Goal: Task Accomplishment & Management: Manage account settings

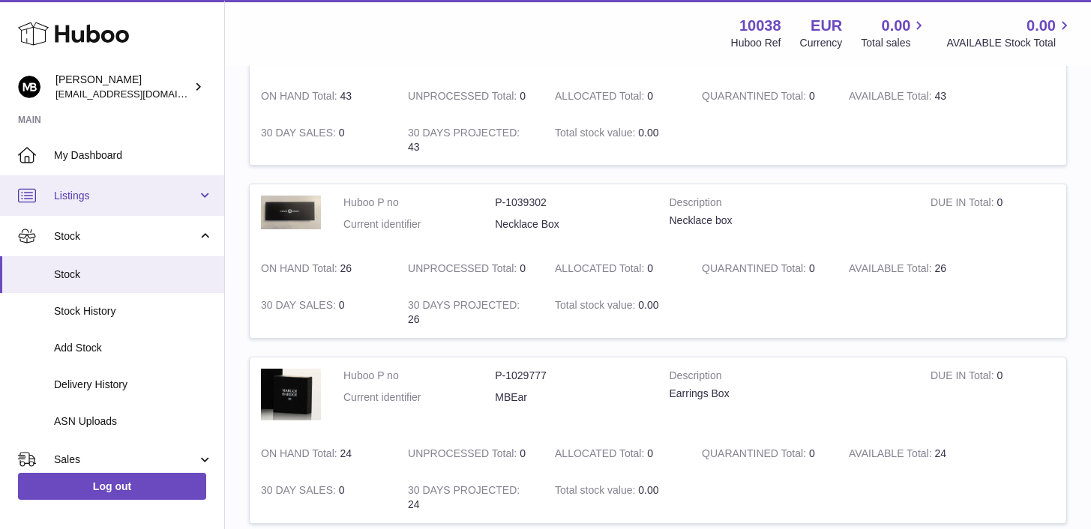
scroll to position [440, 0]
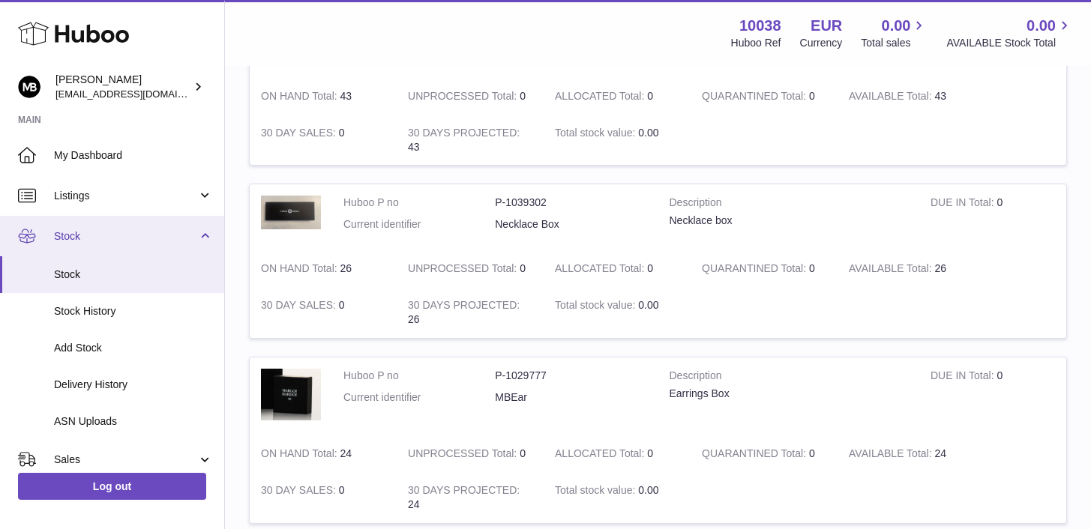
click at [210, 235] on link "Stock" at bounding box center [112, 236] width 224 height 40
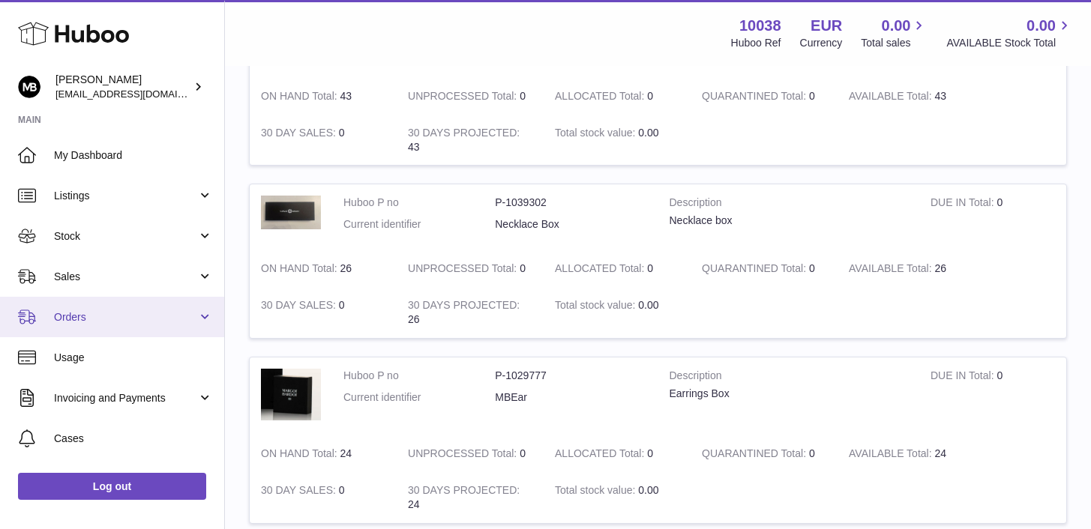
click at [130, 313] on span "Orders" at bounding box center [125, 317] width 143 height 14
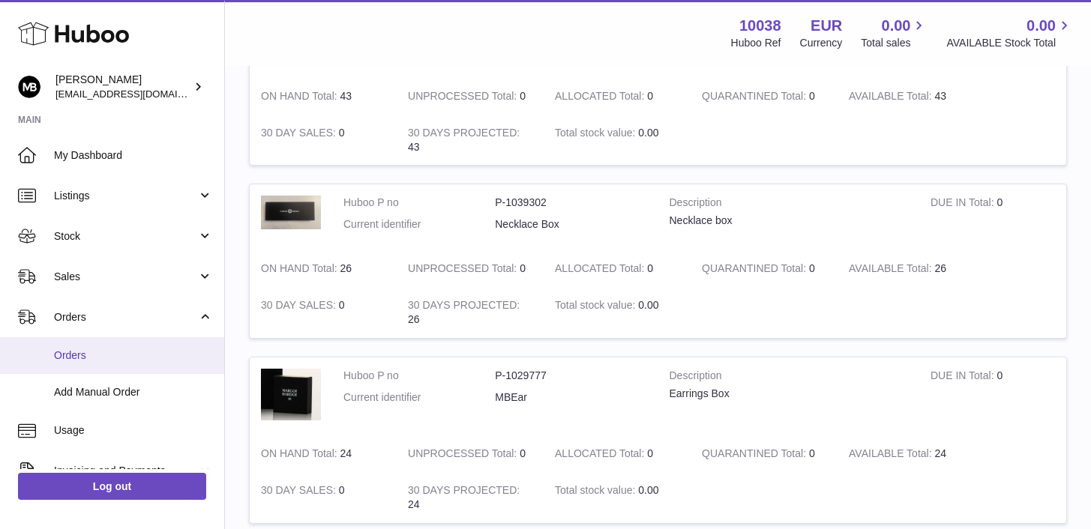
click at [63, 358] on span "Orders" at bounding box center [133, 356] width 159 height 14
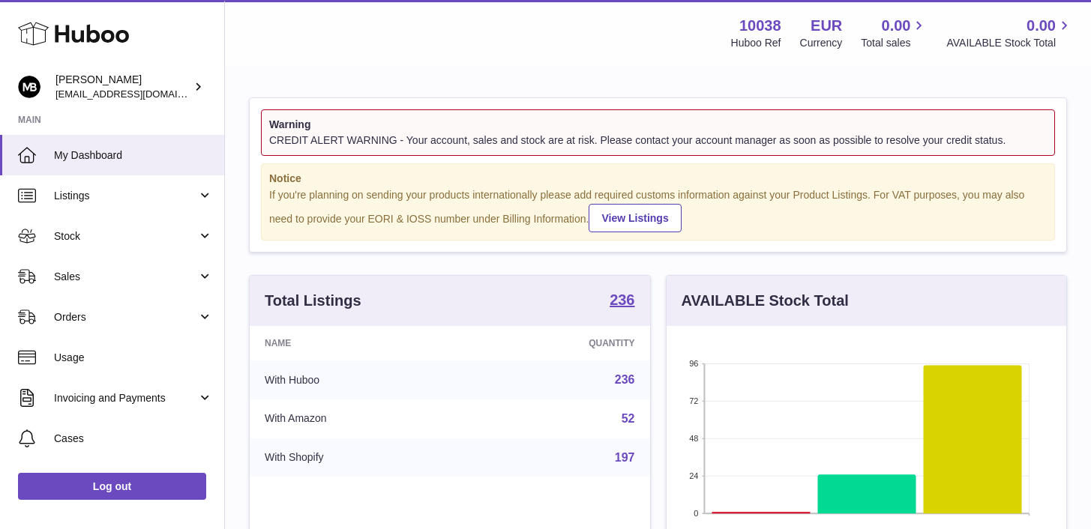
scroll to position [234, 400]
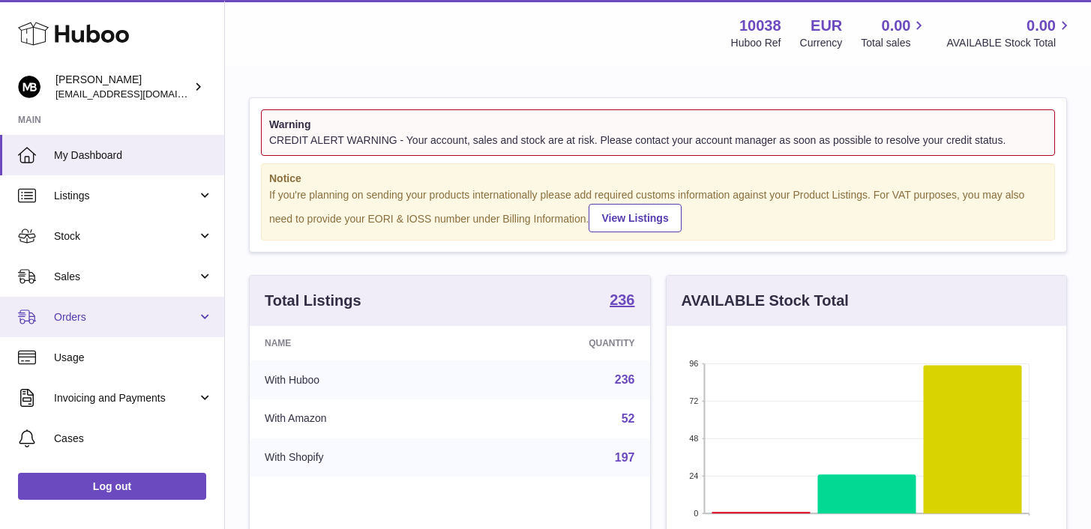
click at [67, 311] on span "Orders" at bounding box center [125, 317] width 143 height 14
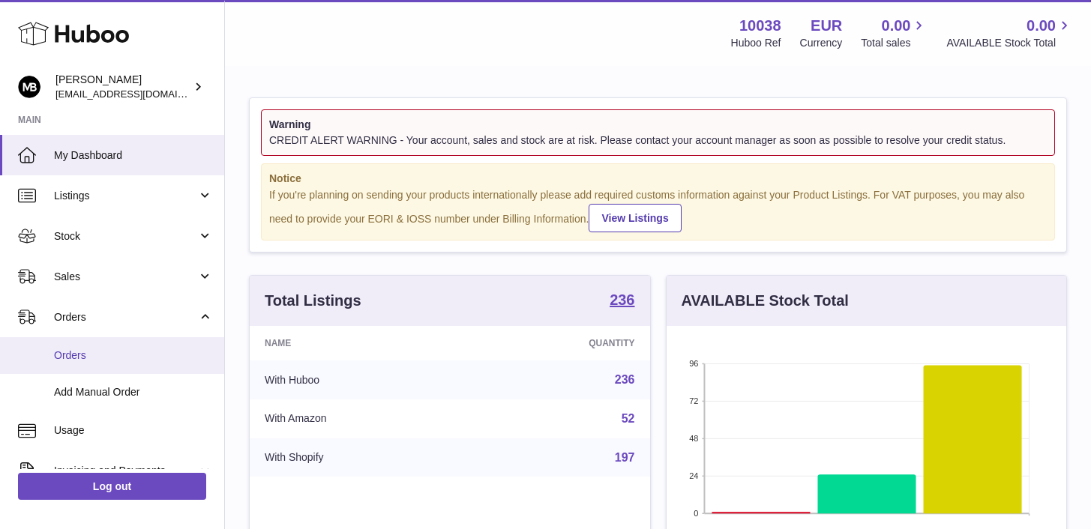
click at [67, 347] on link "Orders" at bounding box center [112, 355] width 224 height 37
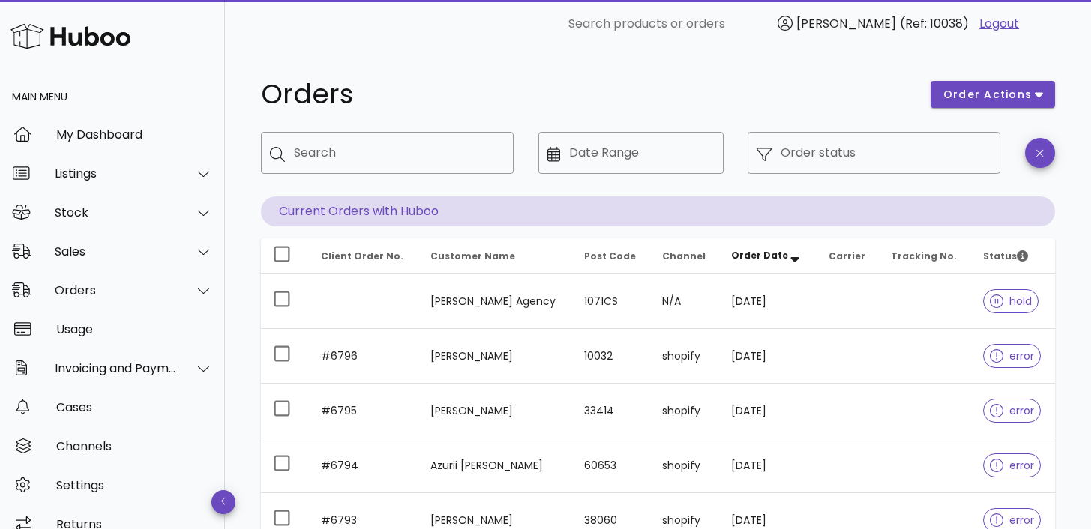
click at [789, 261] on icon "Order Date: Sorted descending. Activate to remove sorting." at bounding box center [794, 256] width 13 height 13
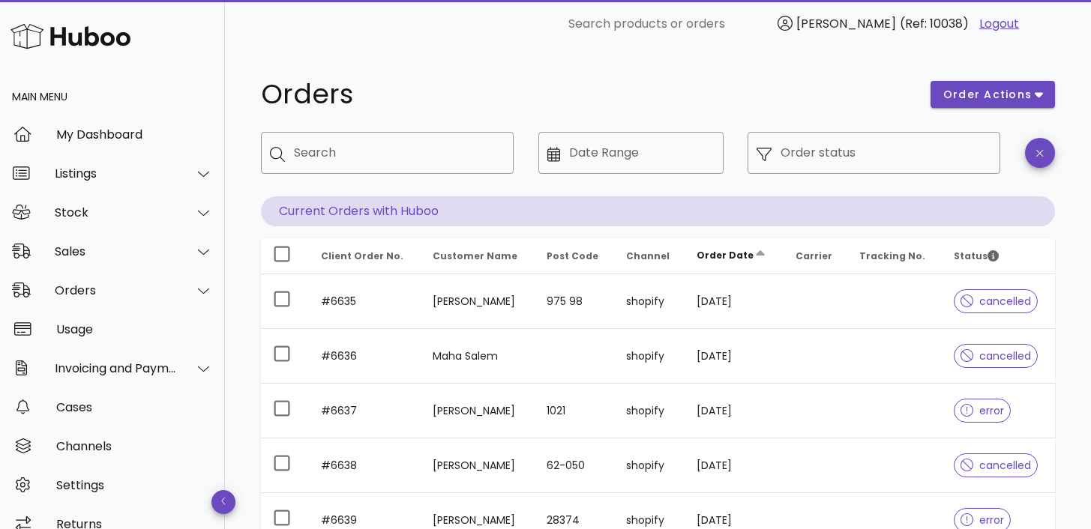
click at [754, 260] on icon "Order Date: Not sorted. Activate to sort ascending." at bounding box center [760, 256] width 13 height 13
click at [754, 259] on icon "Order Date: Sorted ascending. Activate to sort descending." at bounding box center [760, 256] width 13 height 13
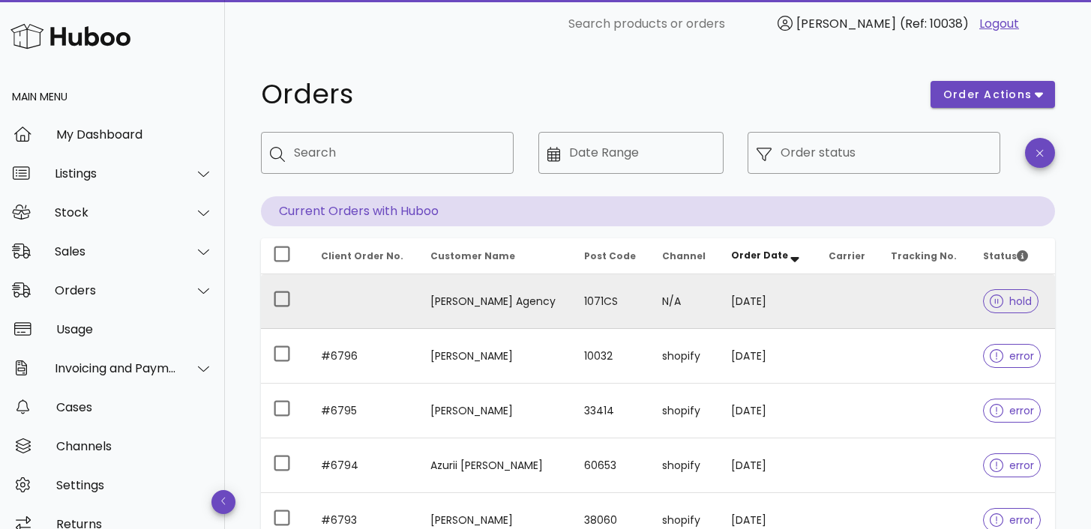
click at [452, 299] on td "[PERSON_NAME] Agency" at bounding box center [495, 301] width 154 height 55
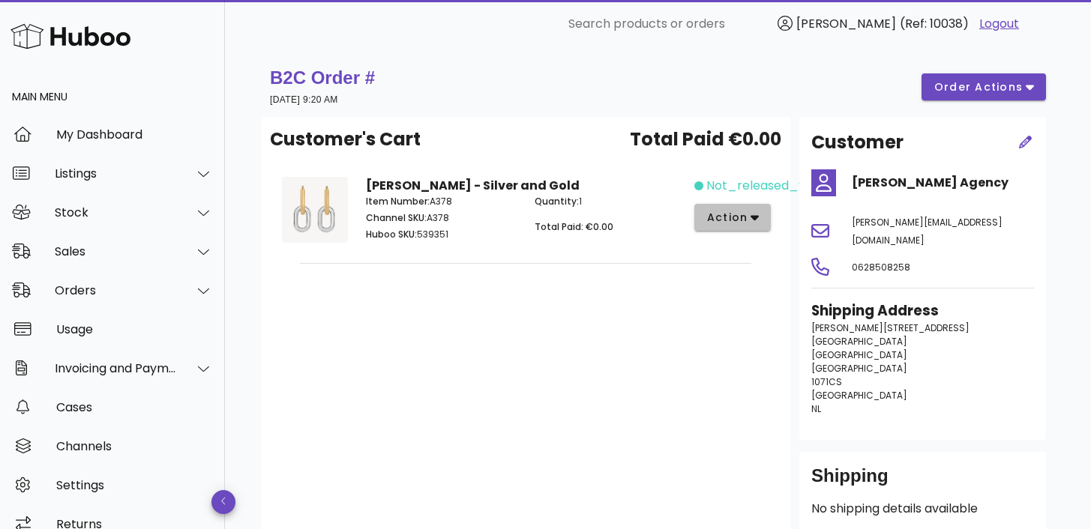
click at [730, 217] on span "action" at bounding box center [727, 218] width 42 height 16
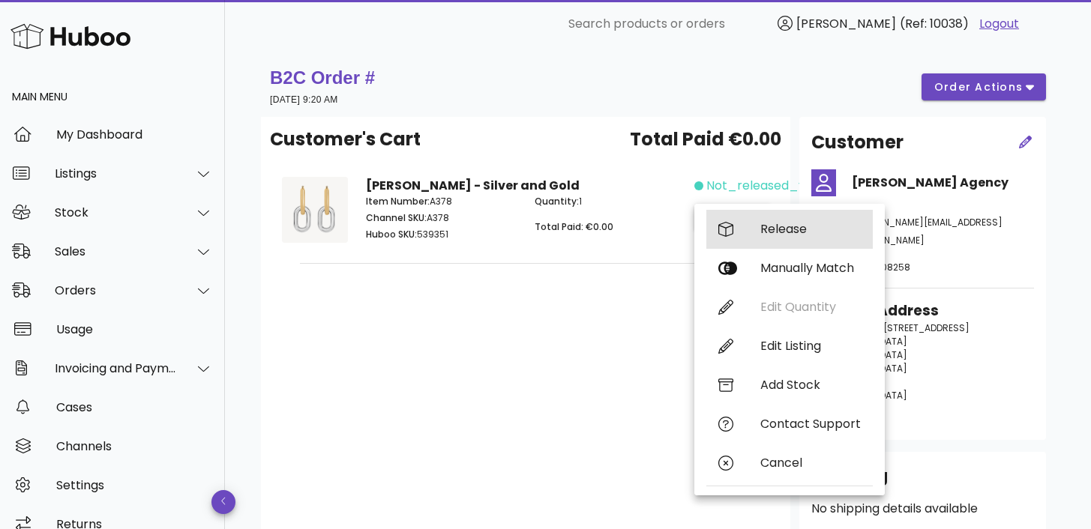
click at [765, 225] on div "Release" at bounding box center [810, 229] width 100 height 14
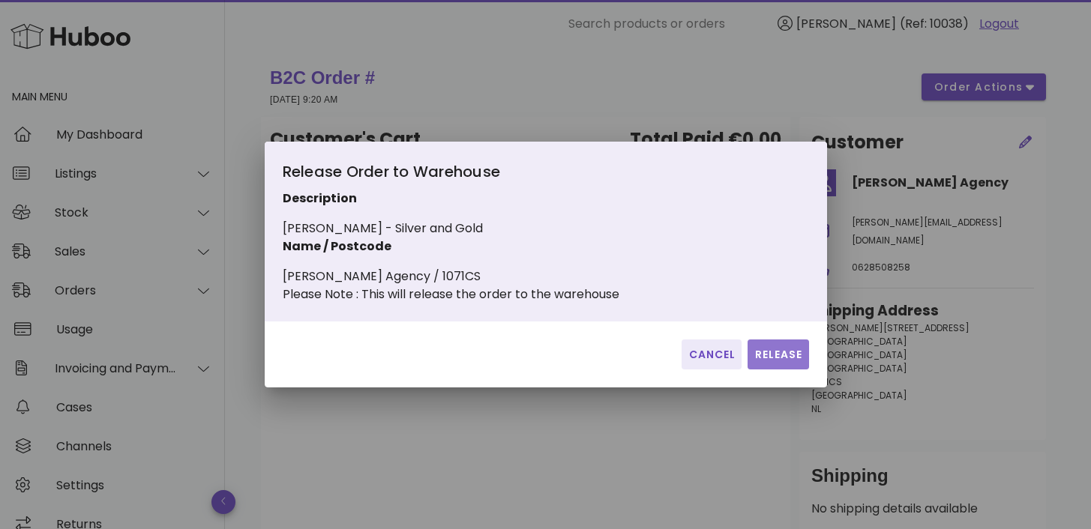
click at [779, 358] on span "Release" at bounding box center [778, 355] width 49 height 16
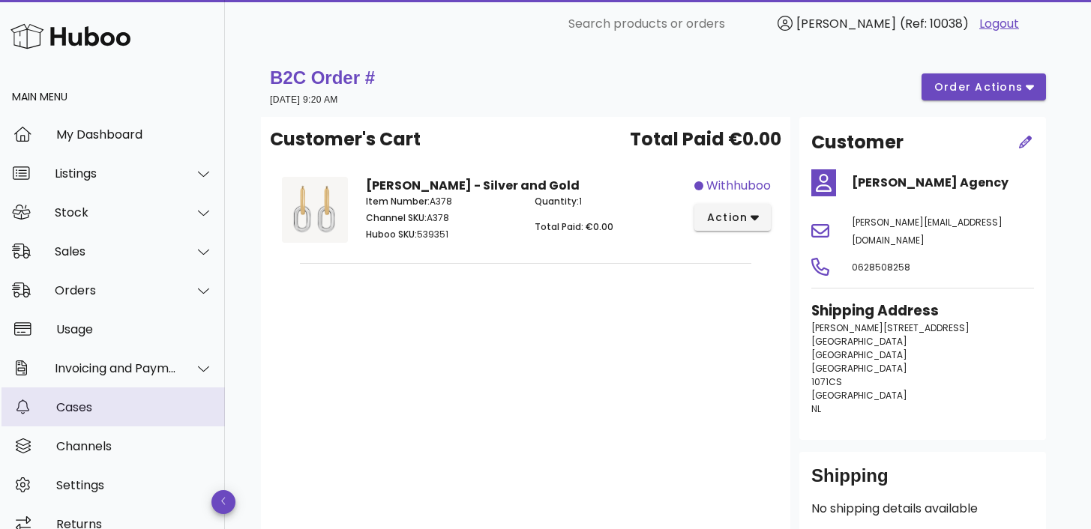
click at [124, 400] on div "Cases" at bounding box center [134, 407] width 157 height 32
